Goal: Task Accomplishment & Management: Complete application form

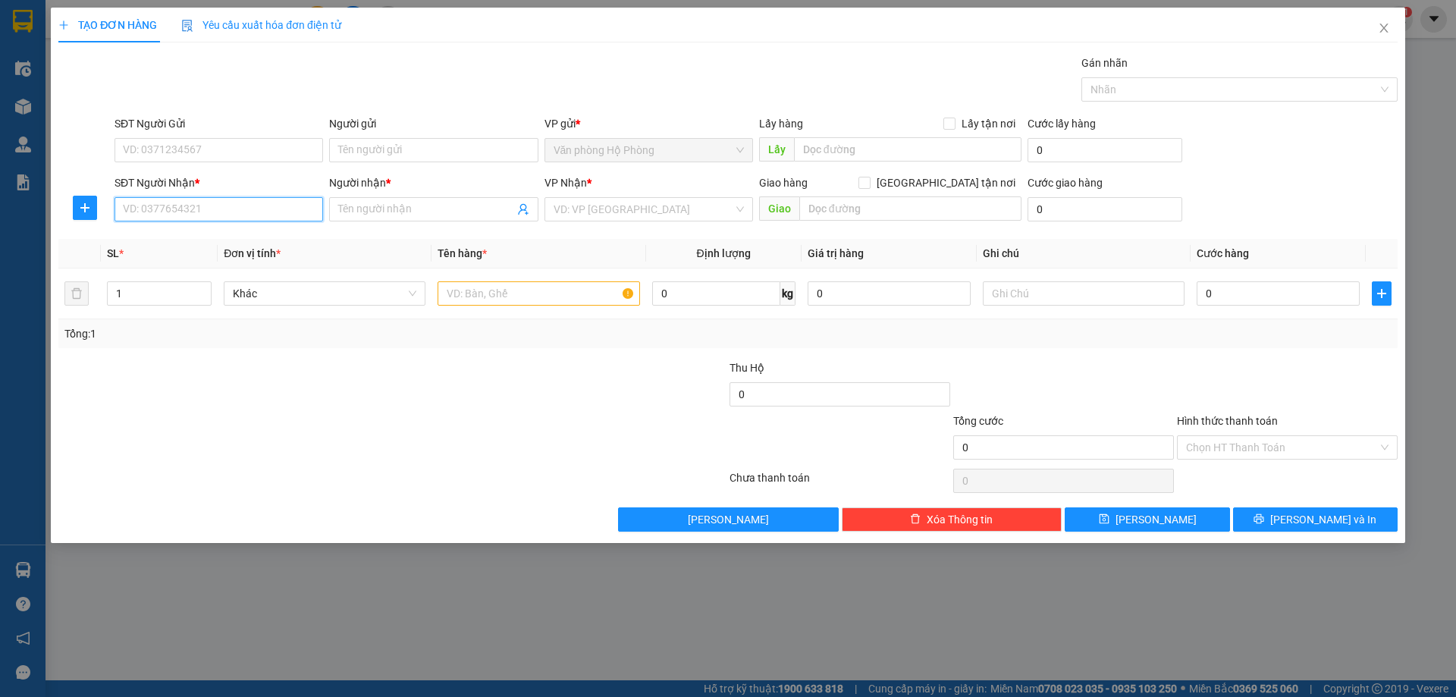
click at [242, 206] on input "SĐT Người Nhận *" at bounding box center [219, 209] width 209 height 24
type input "0817770731"
click at [260, 236] on div "0817770731 - THẢO" at bounding box center [219, 239] width 190 height 17
type input "THẢO"
type input "0817770731"
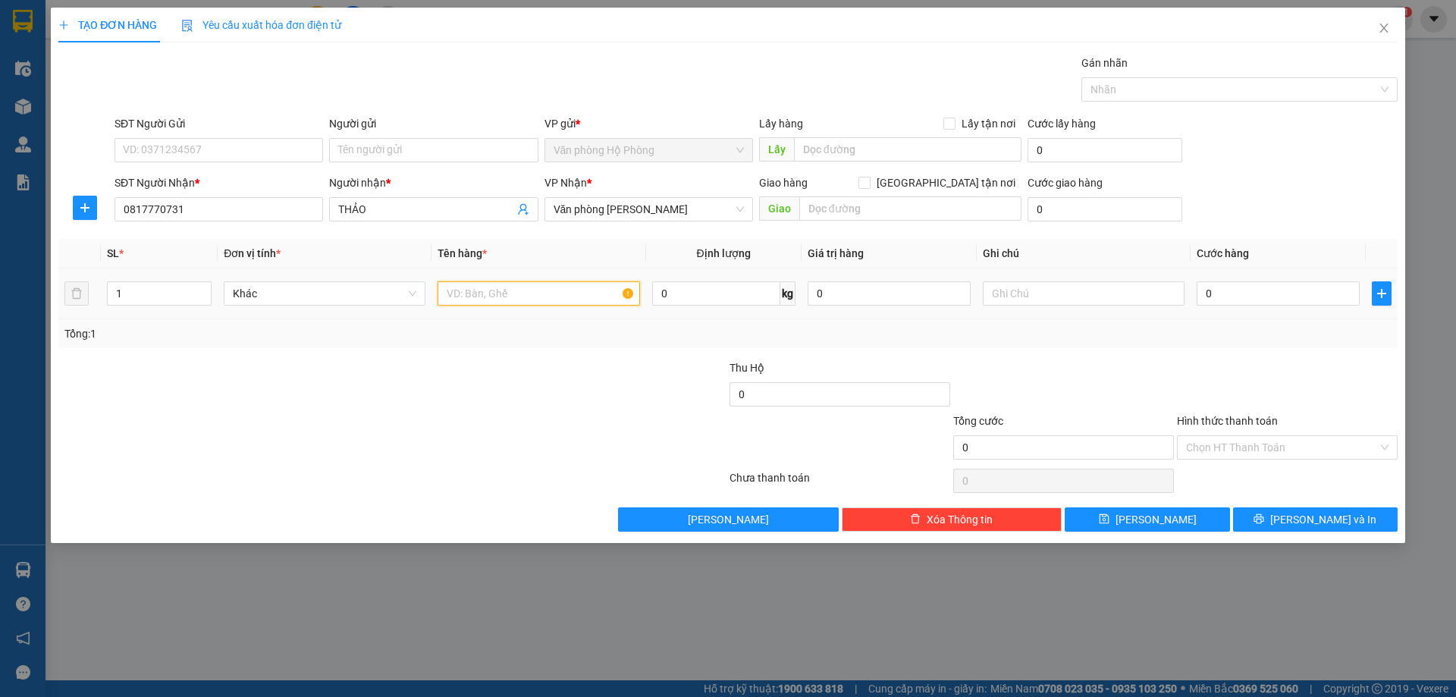
click at [442, 296] on input "text" at bounding box center [539, 293] width 202 height 24
click at [688, 207] on span "Văn phòng [PERSON_NAME]" at bounding box center [649, 209] width 190 height 23
type input "1 thùng"
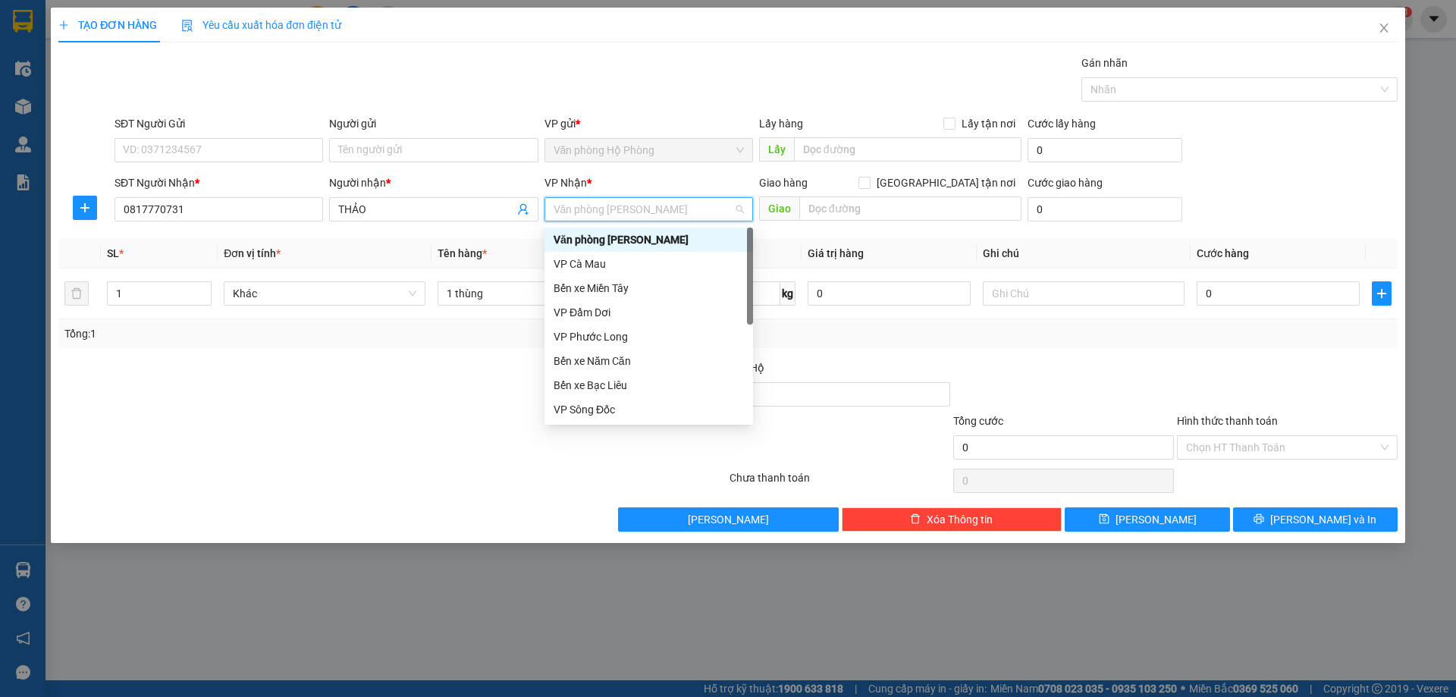
click at [681, 239] on div "Văn phòng [PERSON_NAME]" at bounding box center [649, 239] width 190 height 17
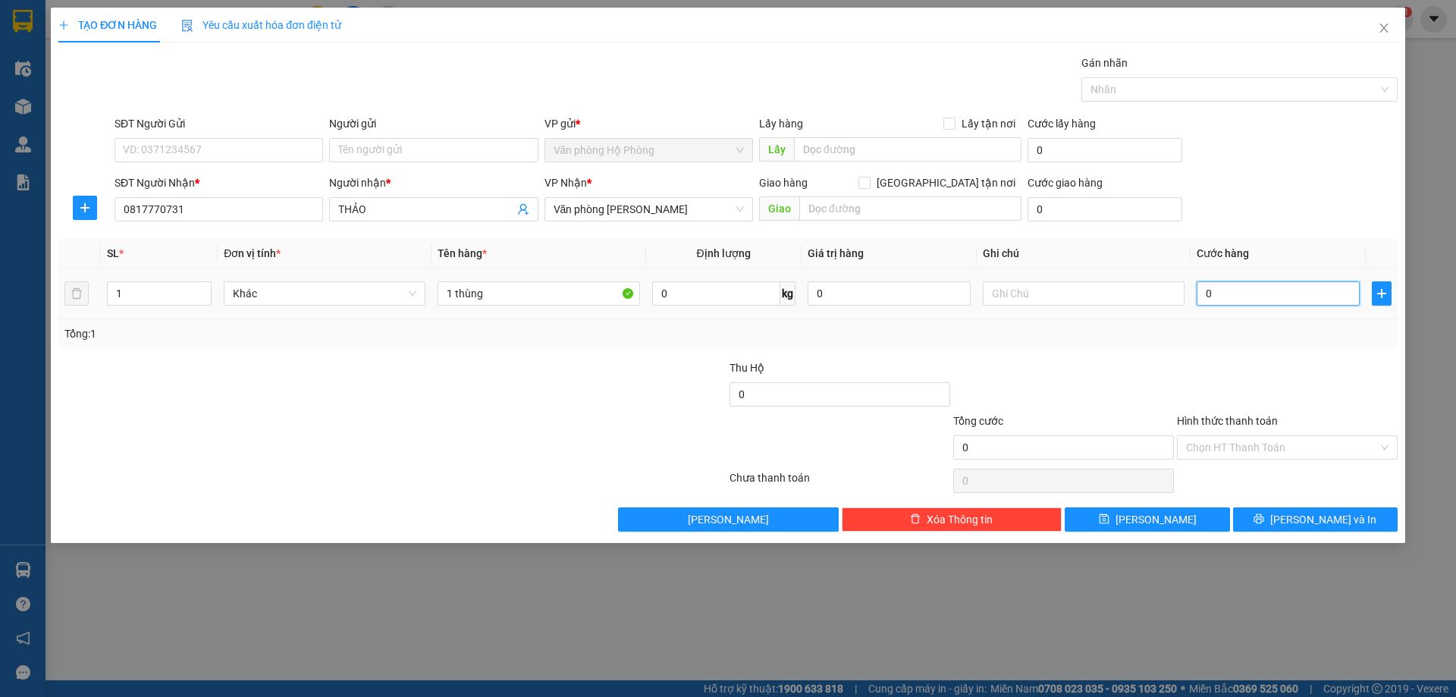
click at [1201, 289] on input "0" at bounding box center [1278, 293] width 163 height 24
type input "3"
type input "30"
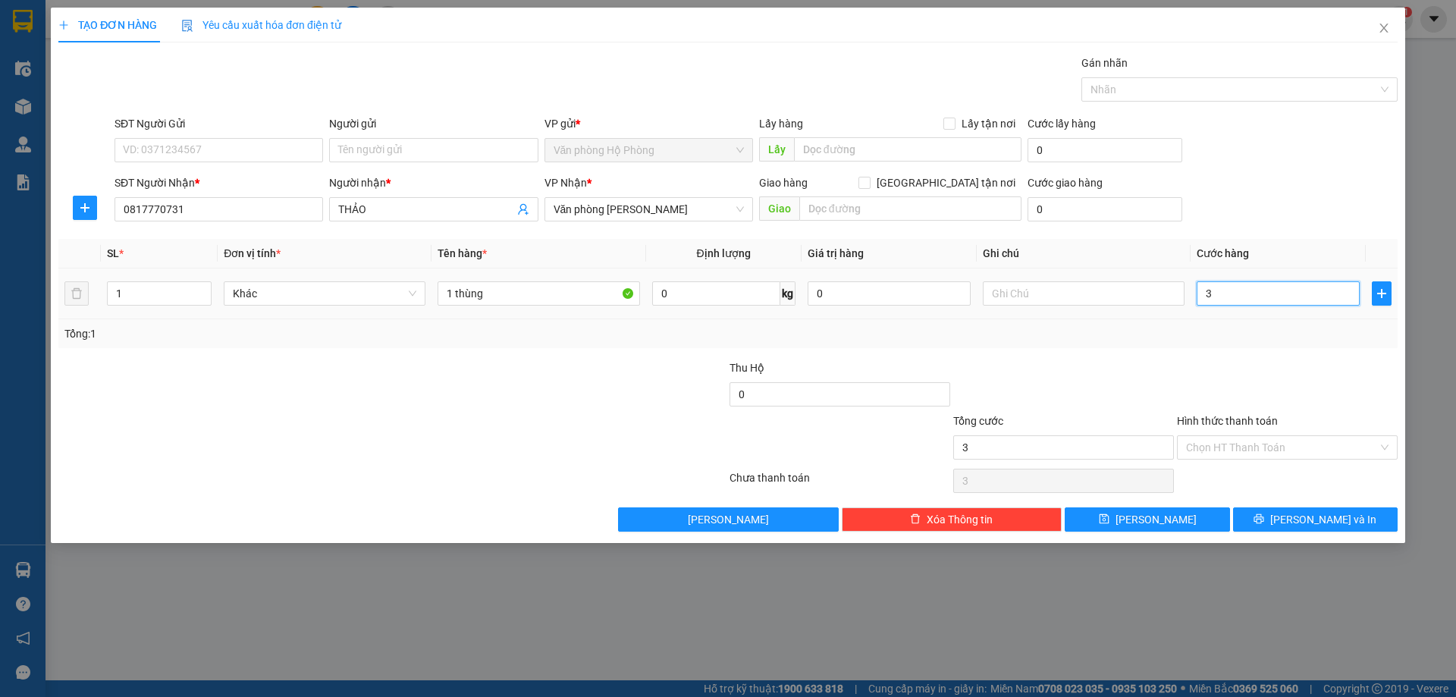
type input "30"
type input "300"
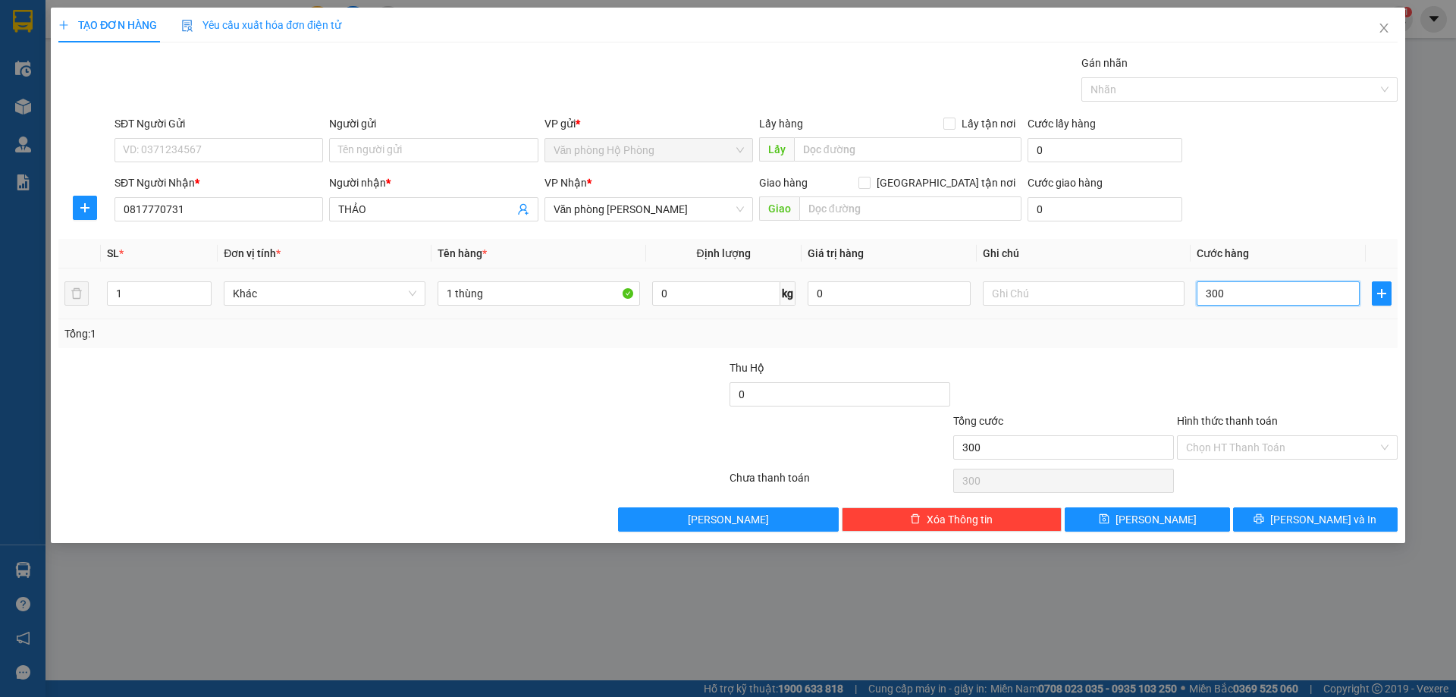
type input "3.000"
type input "30.000"
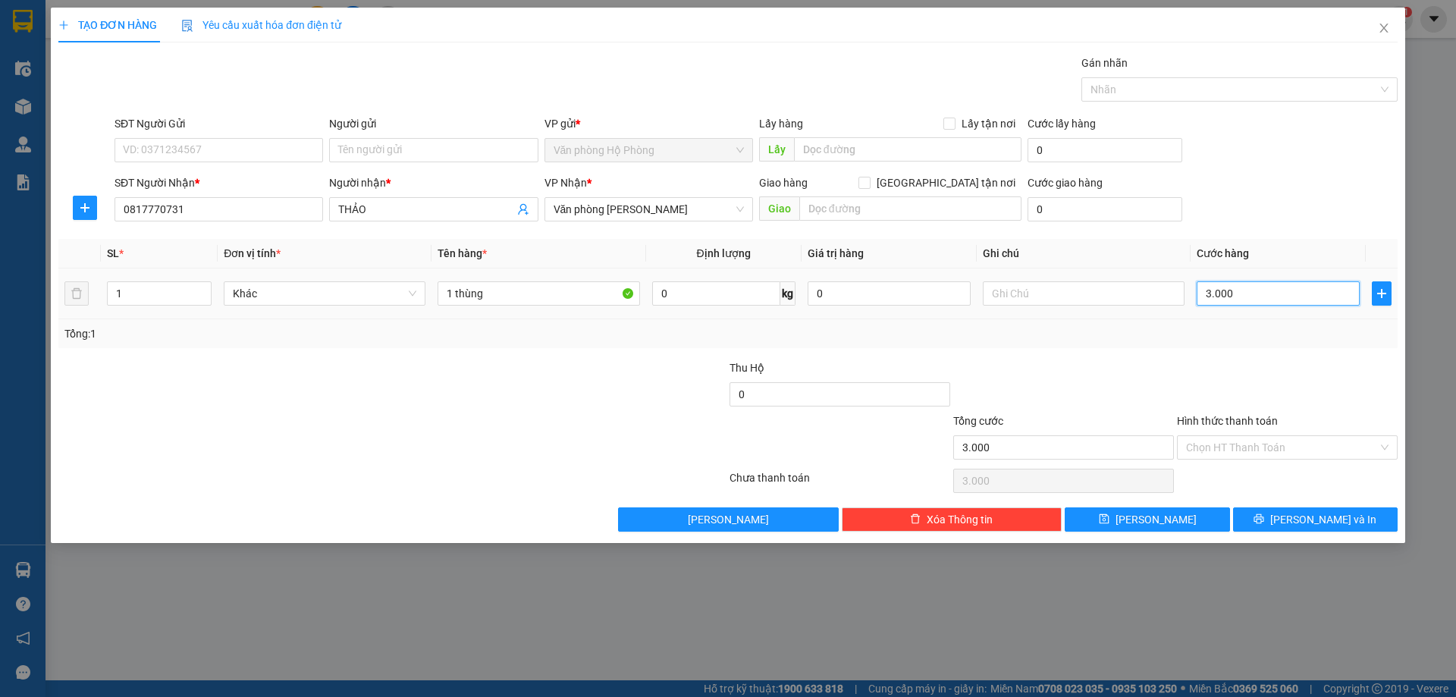
type input "30.000"
click at [1295, 441] on input "Hình thức thanh toán" at bounding box center [1282, 447] width 192 height 23
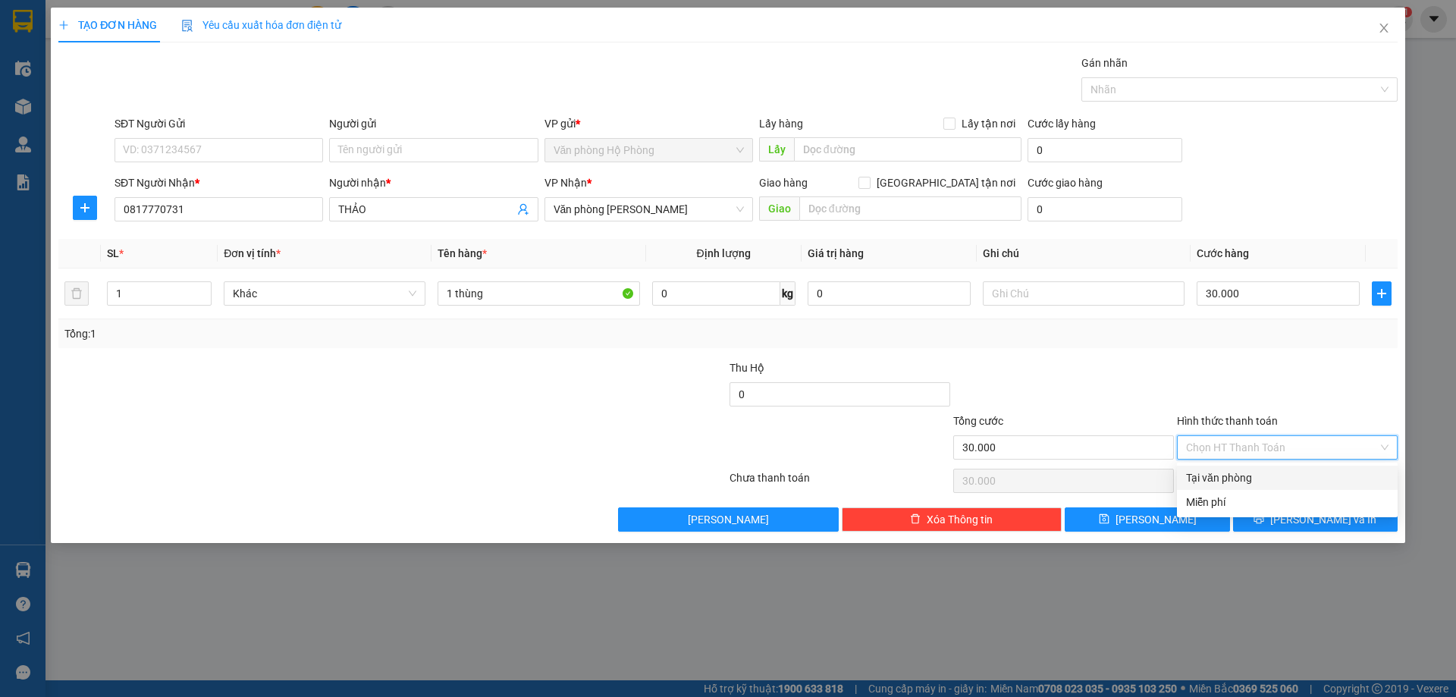
click at [1293, 474] on div "Tại văn phòng" at bounding box center [1287, 477] width 203 height 17
type input "0"
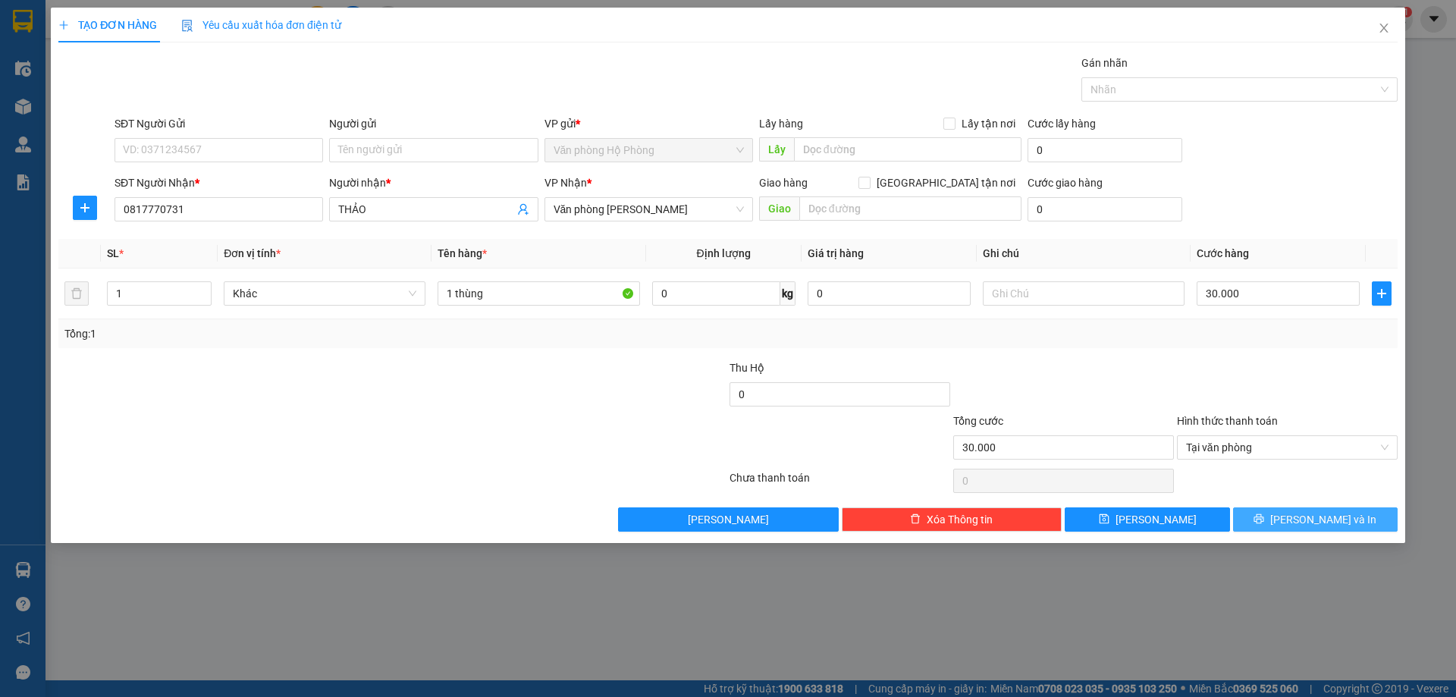
click at [1307, 514] on span "[PERSON_NAME] và In" at bounding box center [1323, 519] width 106 height 17
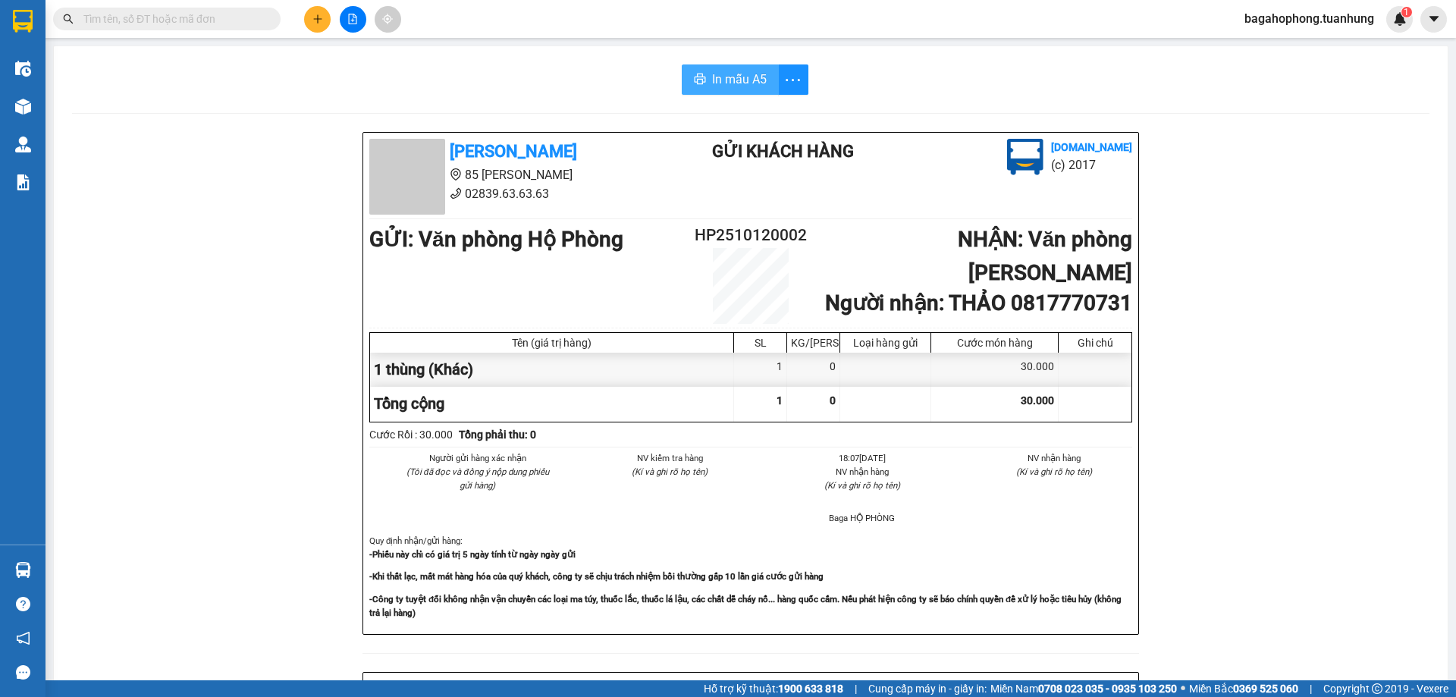
click at [741, 74] on span "In mẫu A5" at bounding box center [739, 79] width 55 height 19
